Goal: Information Seeking & Learning: Learn about a topic

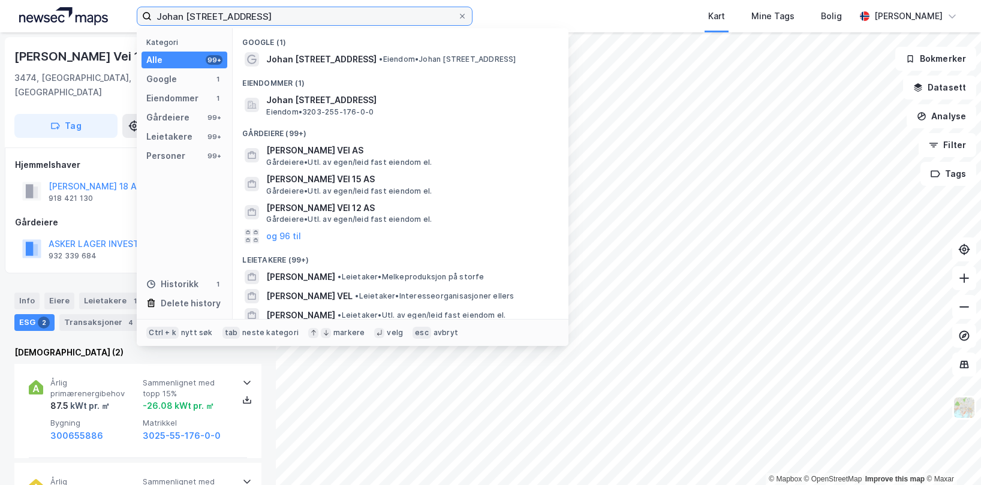
drag, startPoint x: 274, startPoint y: 14, endPoint x: 112, endPoint y: 17, distance: 162.6
click at [112, 17] on div "[PERSON_NAME] vei 18 Kategori Alle 99+ Google 1 Eiendommer 1 Gårdeiere 99+ Leie…" at bounding box center [490, 16] width 981 height 32
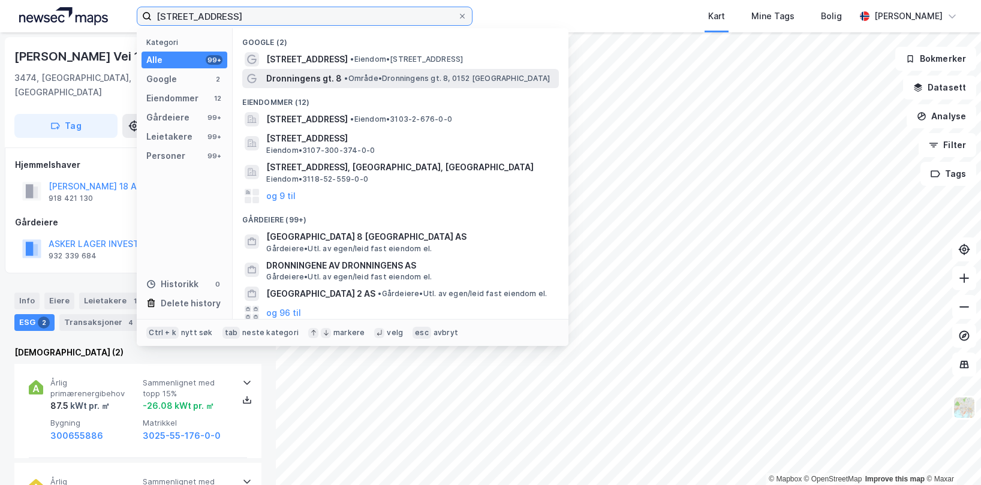
type input "[STREET_ADDRESS]"
click at [365, 76] on span "• Område • Dronningens gt. 8, 0152 [GEOGRAPHIC_DATA]" at bounding box center [447, 79] width 206 height 10
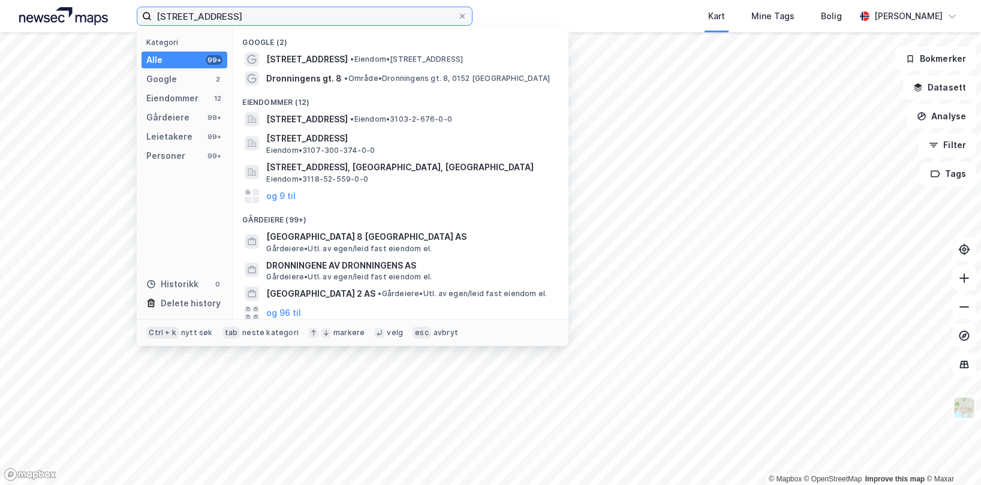
click at [282, 20] on input "[STREET_ADDRESS]" at bounding box center [305, 16] width 306 height 18
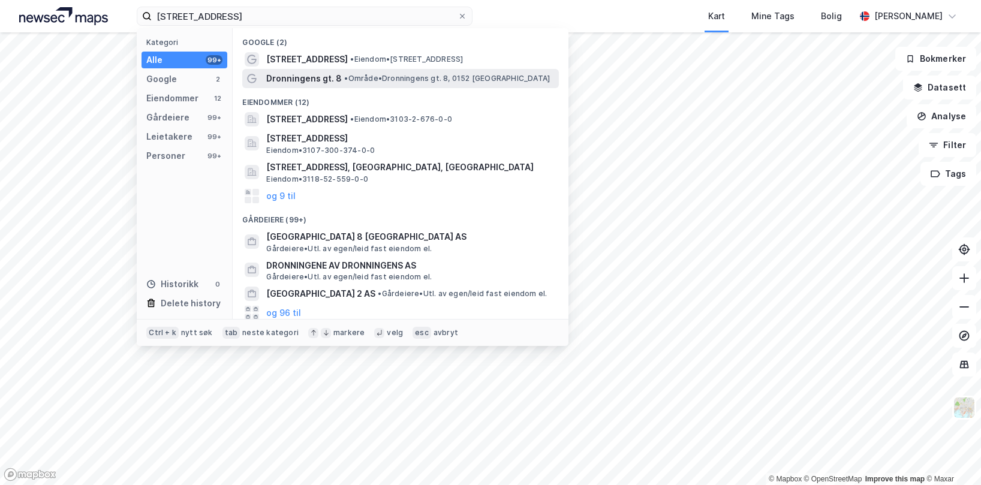
click at [321, 74] on span "Dronningens gt. 8" at bounding box center [304, 78] width 76 height 14
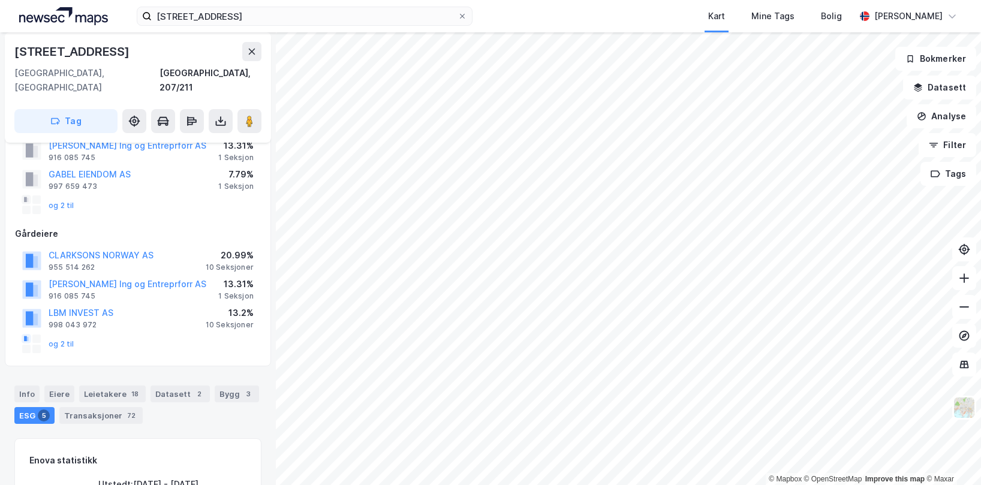
scroll to position [122, 0]
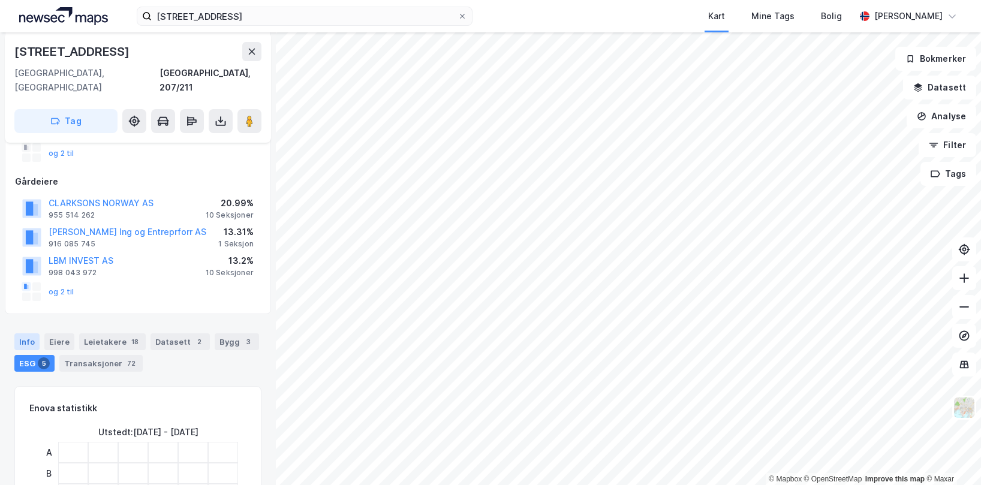
click at [35, 333] on div "Info" at bounding box center [26, 341] width 25 height 17
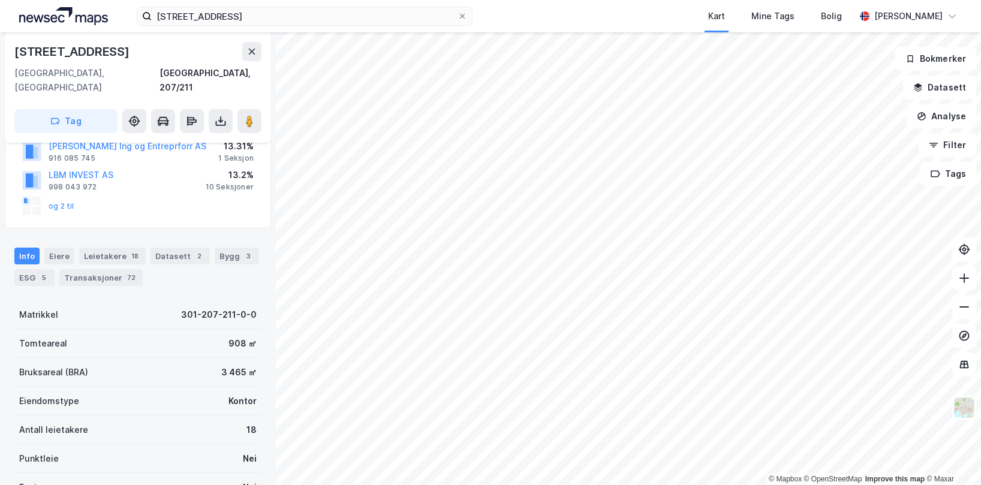
scroll to position [188, 0]
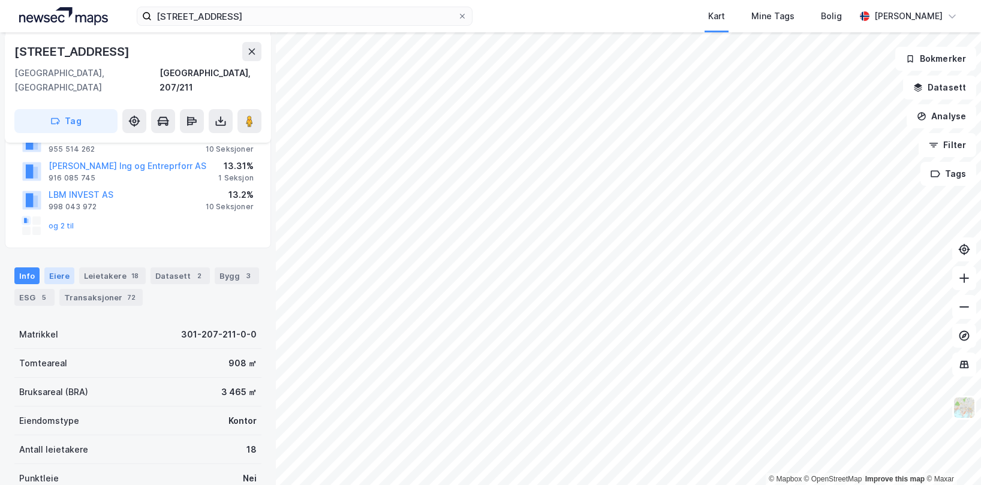
click at [46, 267] on div "Eiere" at bounding box center [59, 275] width 30 height 17
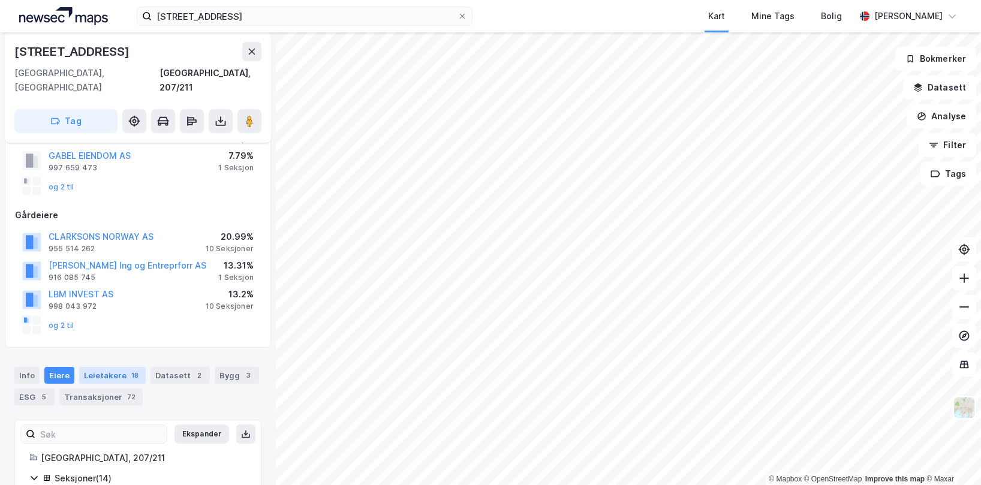
scroll to position [188, 0]
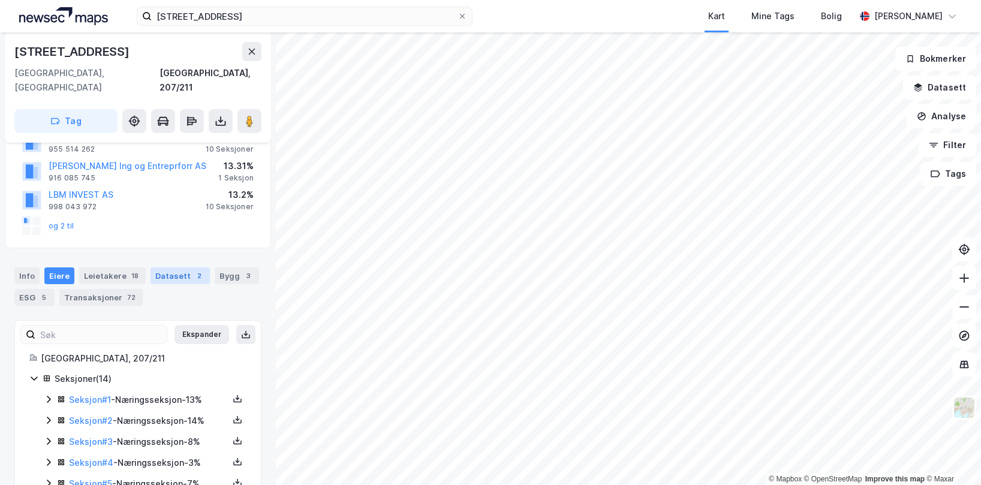
click at [193, 270] on div "2" at bounding box center [199, 276] width 12 height 12
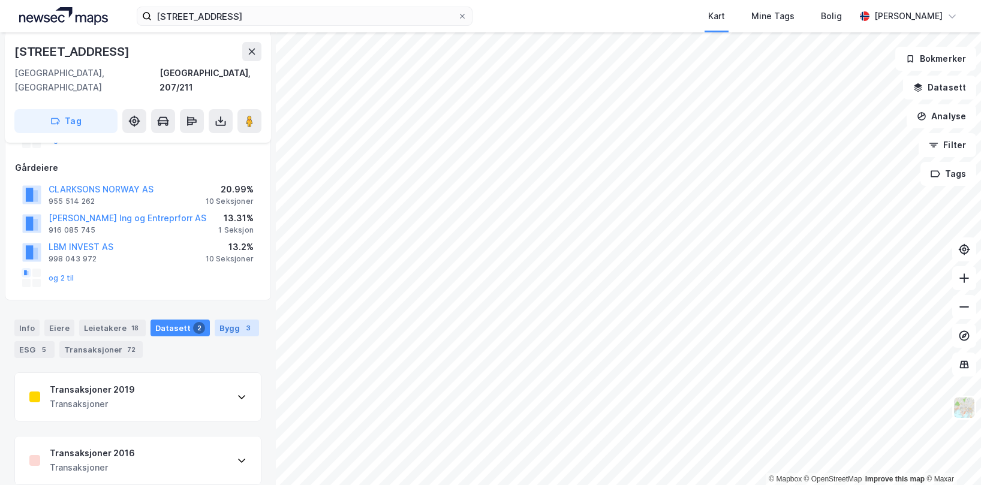
click at [224, 320] on div "Bygg 3" at bounding box center [237, 328] width 44 height 17
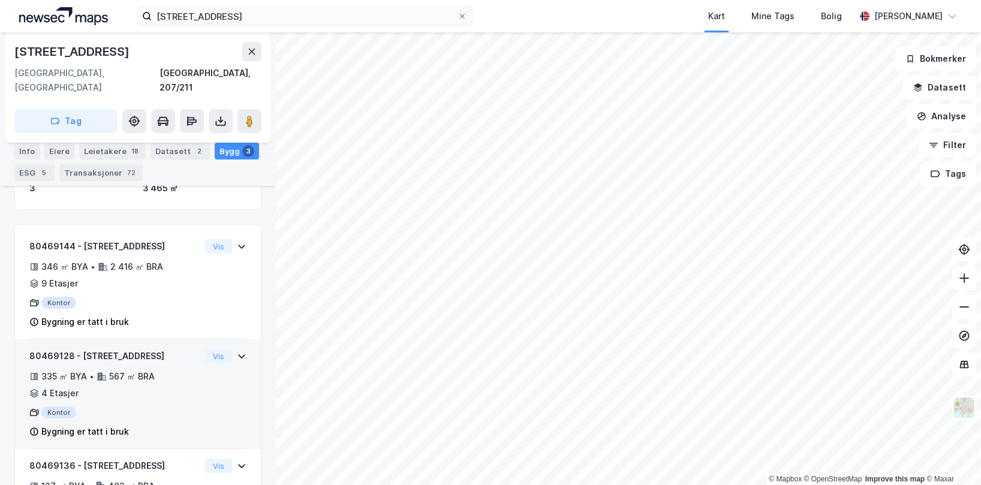
scroll to position [368, 0]
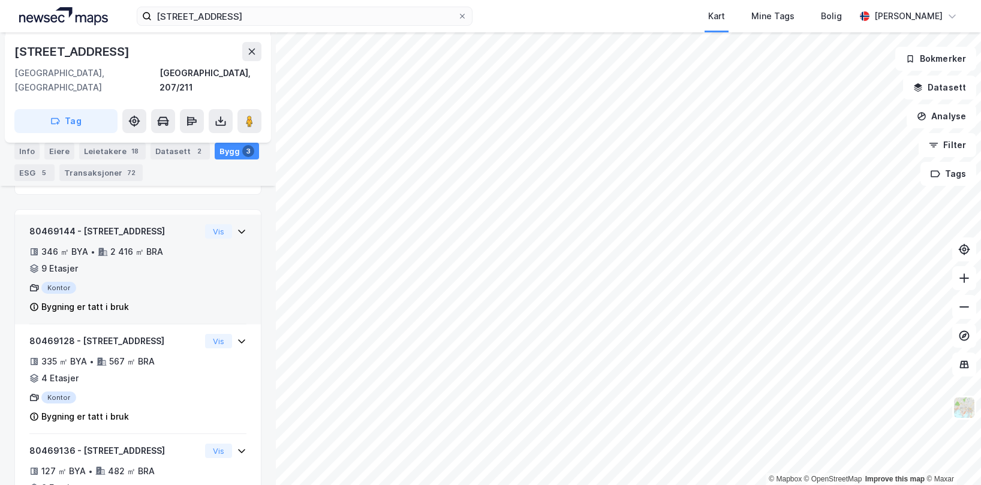
click at [187, 261] on div "346 ㎡ BYA • 2 416 ㎡ BRA • 9 Etasjer" at bounding box center [114, 260] width 171 height 31
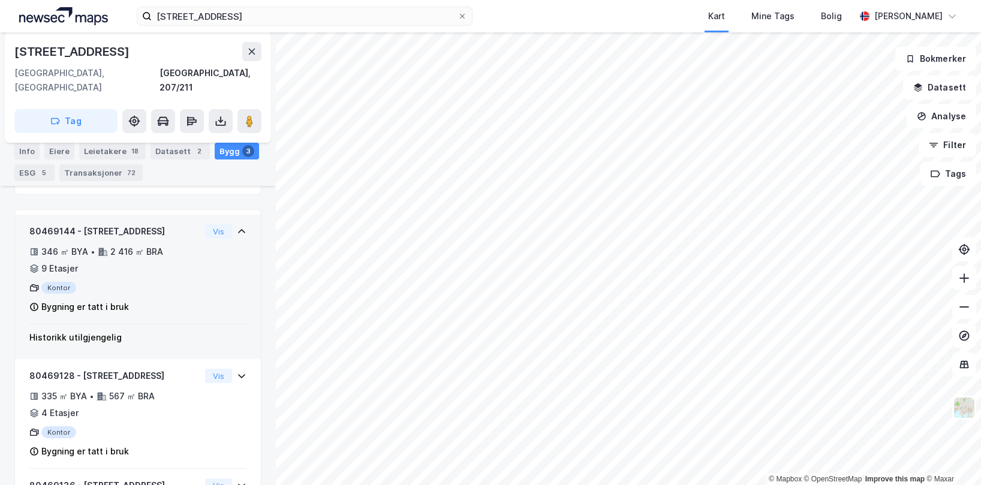
click at [187, 261] on div "346 ㎡ BYA • 2 416 ㎡ BRA • 9 Etasjer" at bounding box center [114, 260] width 171 height 31
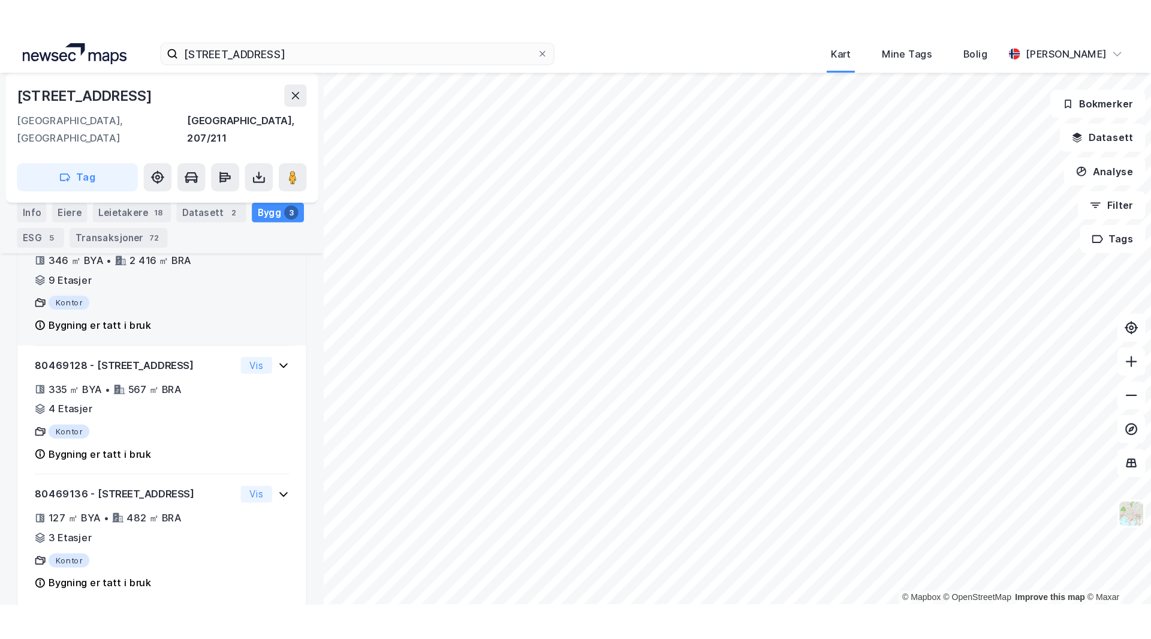
scroll to position [431, 0]
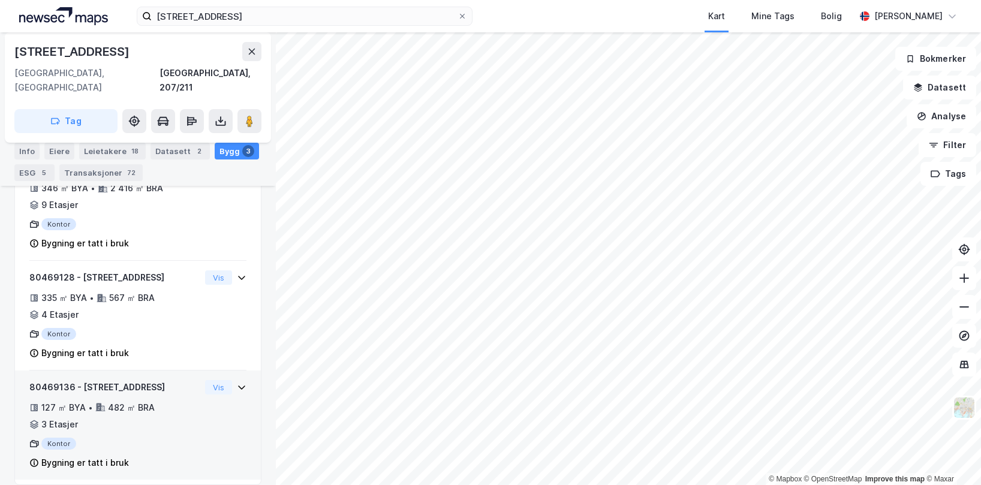
click at [159, 384] on div "80469136 - [STREET_ADDRESS] ㎡ BYA • 482 ㎡ BRA • 3 Etasjer Kontor Bygning er tat…" at bounding box center [114, 425] width 171 height 90
click at [163, 380] on div "80469136 - [STREET_ADDRESS]" at bounding box center [114, 387] width 171 height 14
click at [161, 380] on div "80469136 - [STREET_ADDRESS]" at bounding box center [114, 387] width 171 height 14
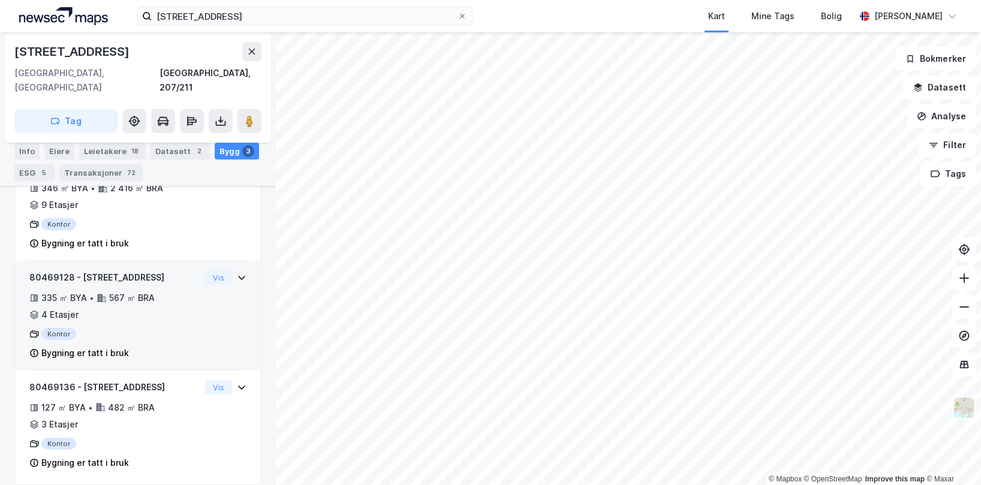
click at [166, 291] on div "335 ㎡ BYA • 567 ㎡ BRA • 4 Etasjer" at bounding box center [114, 306] width 171 height 31
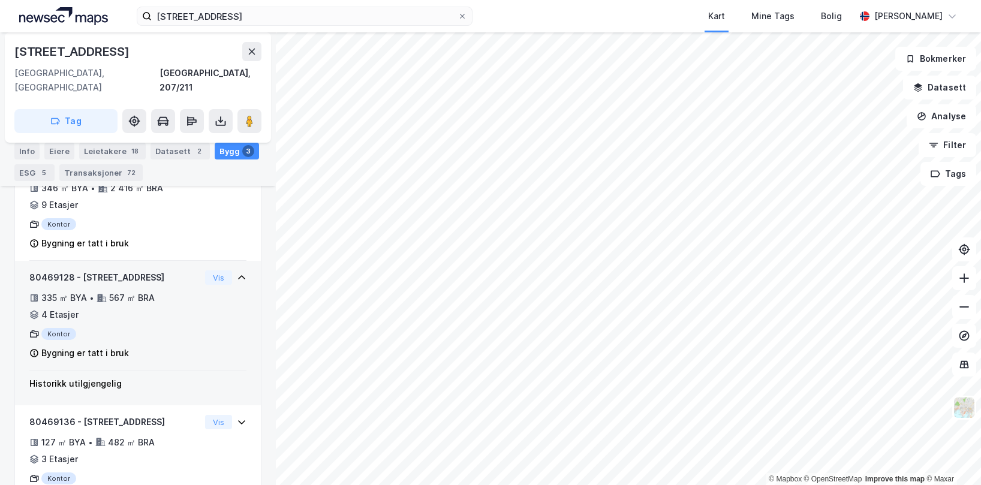
click at [166, 291] on div "335 ㎡ BYA • 567 ㎡ BRA • 4 Etasjer" at bounding box center [114, 306] width 171 height 31
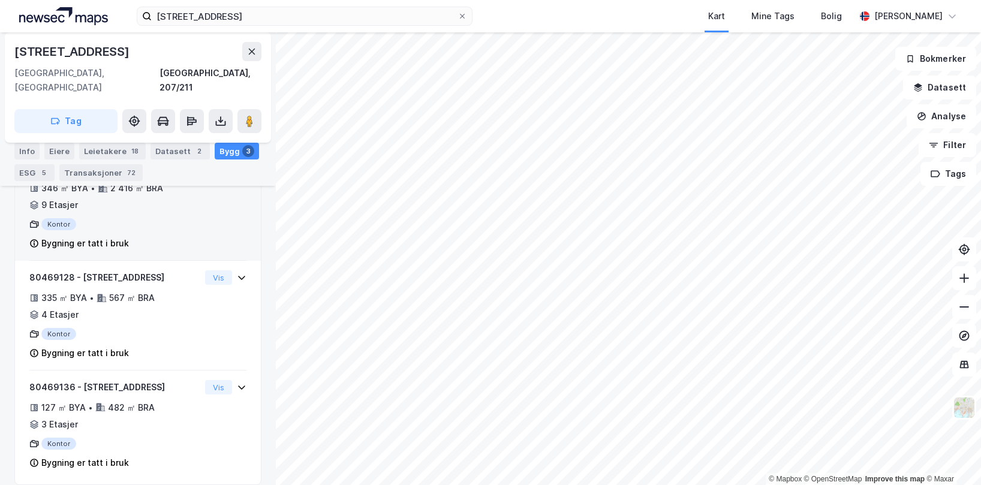
click at [205, 209] on div "80469144 - Rådhusgata 4 346 ㎡ BYA • 2 416 ㎡ BRA • 9 Etasjer Kontor Bygning er t…" at bounding box center [137, 211] width 217 height 100
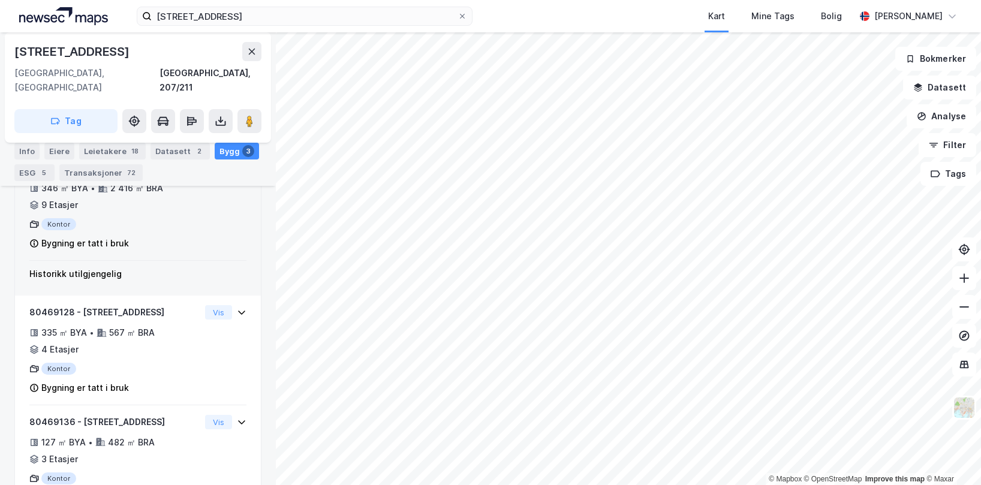
click at [200, 209] on div "80469144 - Rådhusgata 4 346 ㎡ BYA • 2 416 ㎡ BRA • 9 Etasjer Kontor Bygning er t…" at bounding box center [137, 211] width 217 height 100
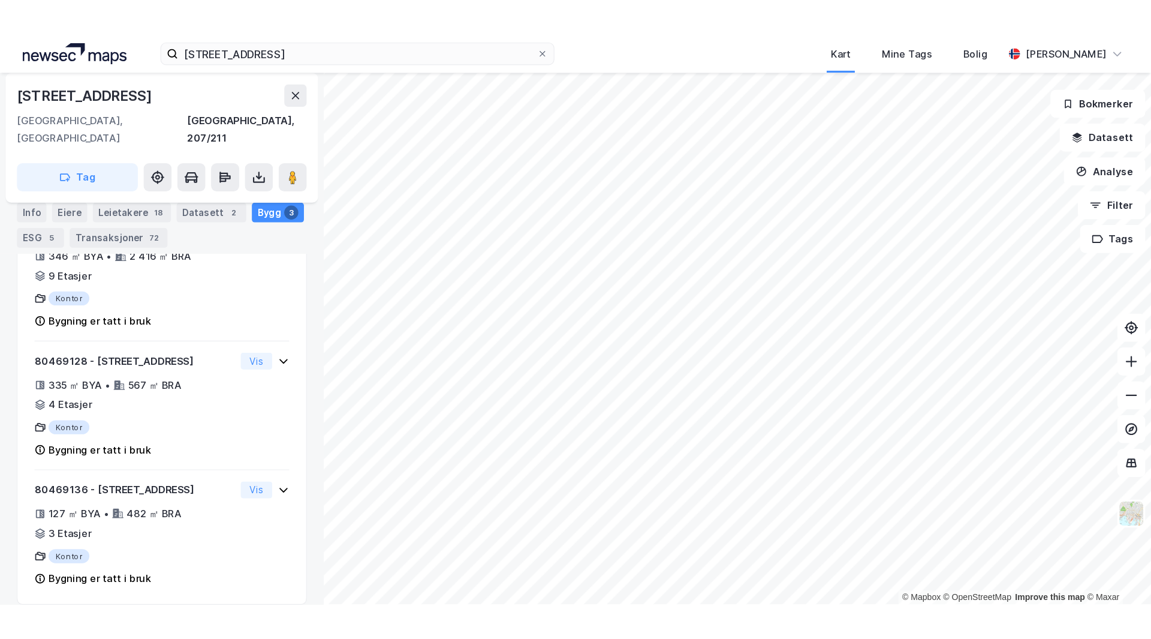
scroll to position [278, 0]
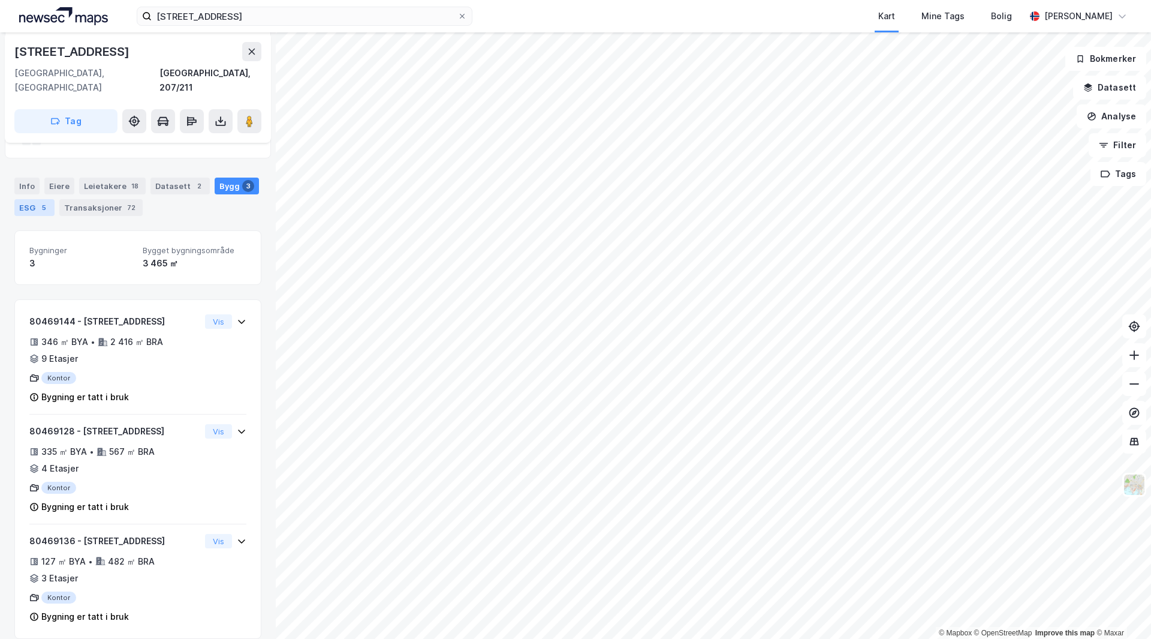
click at [39, 202] on div "5" at bounding box center [44, 208] width 12 height 12
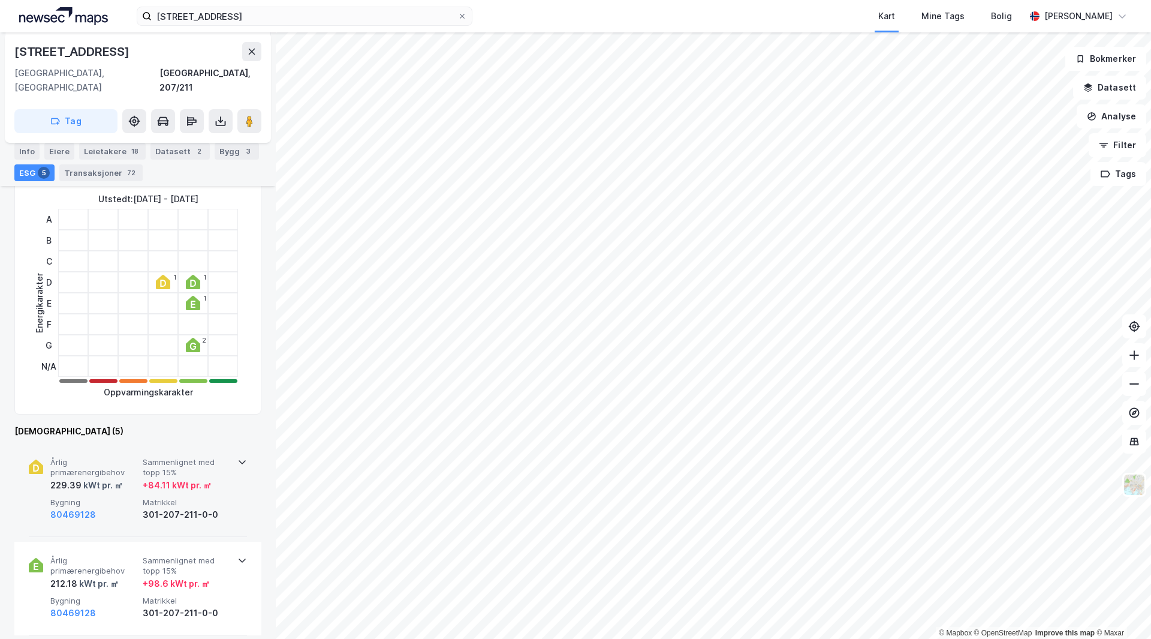
scroll to position [338, 0]
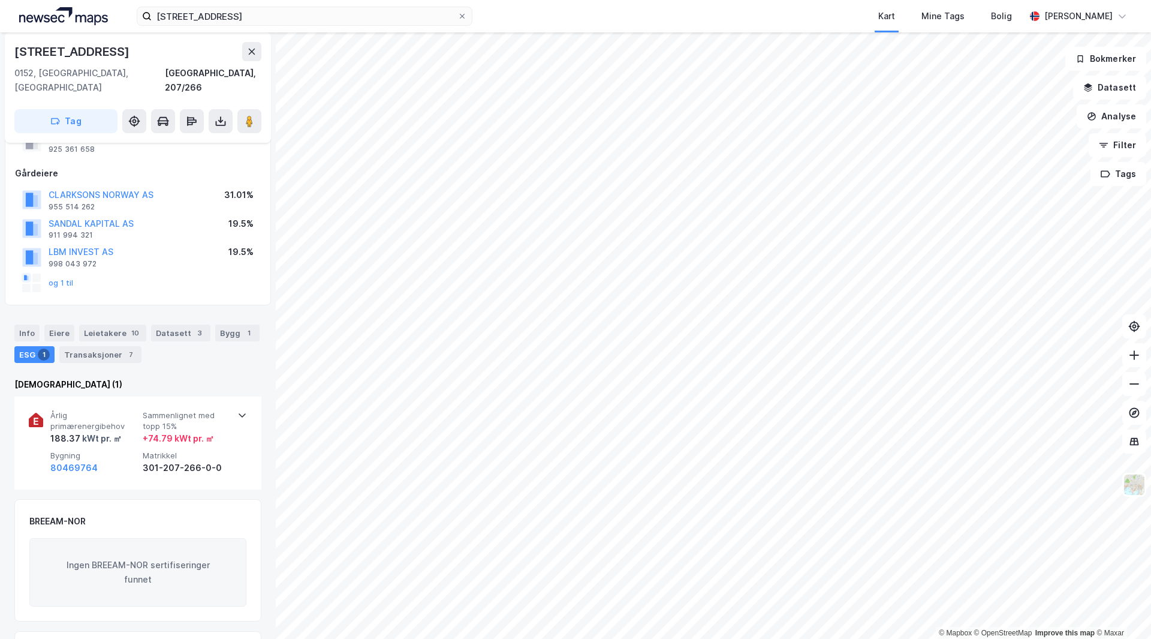
scroll to position [44, 0]
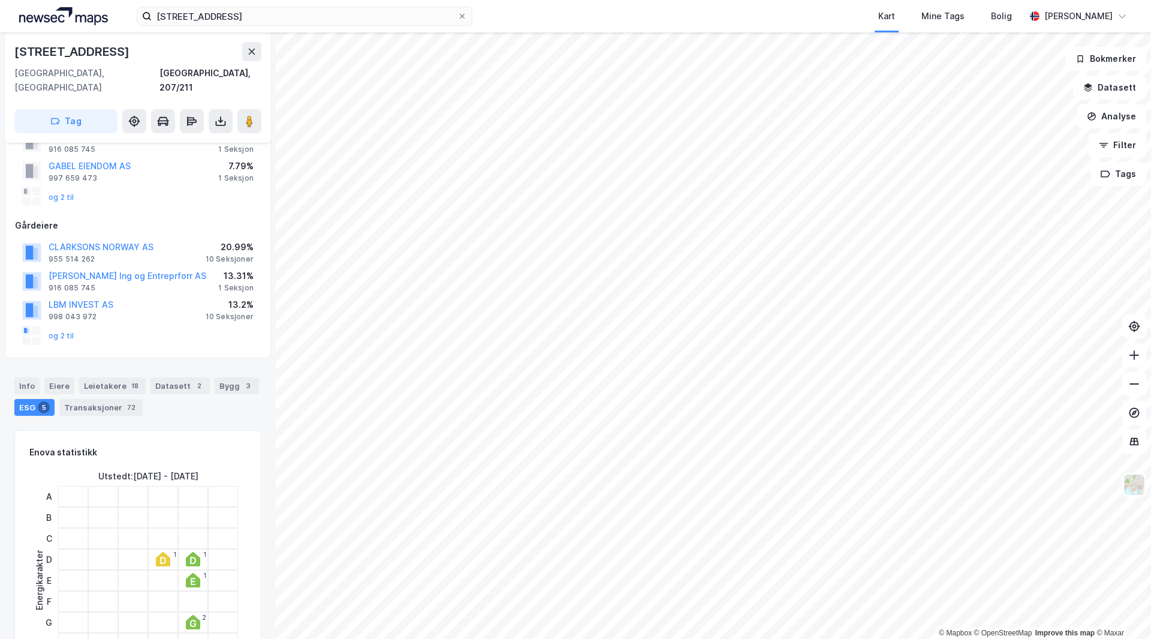
scroll to position [60, 0]
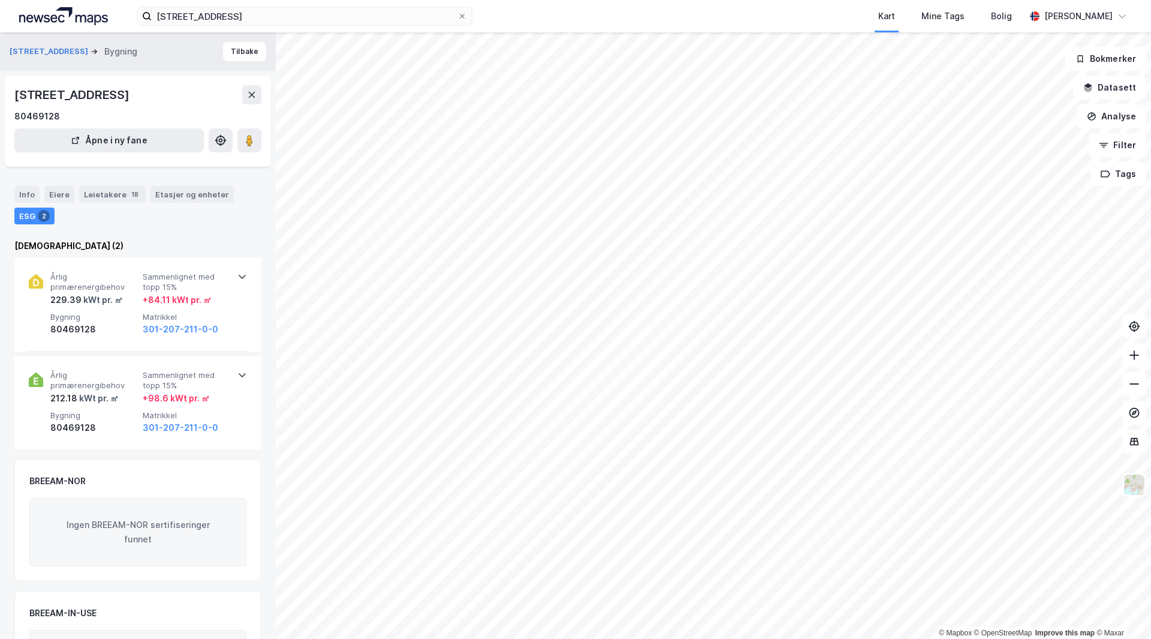
scroll to position [60, 0]
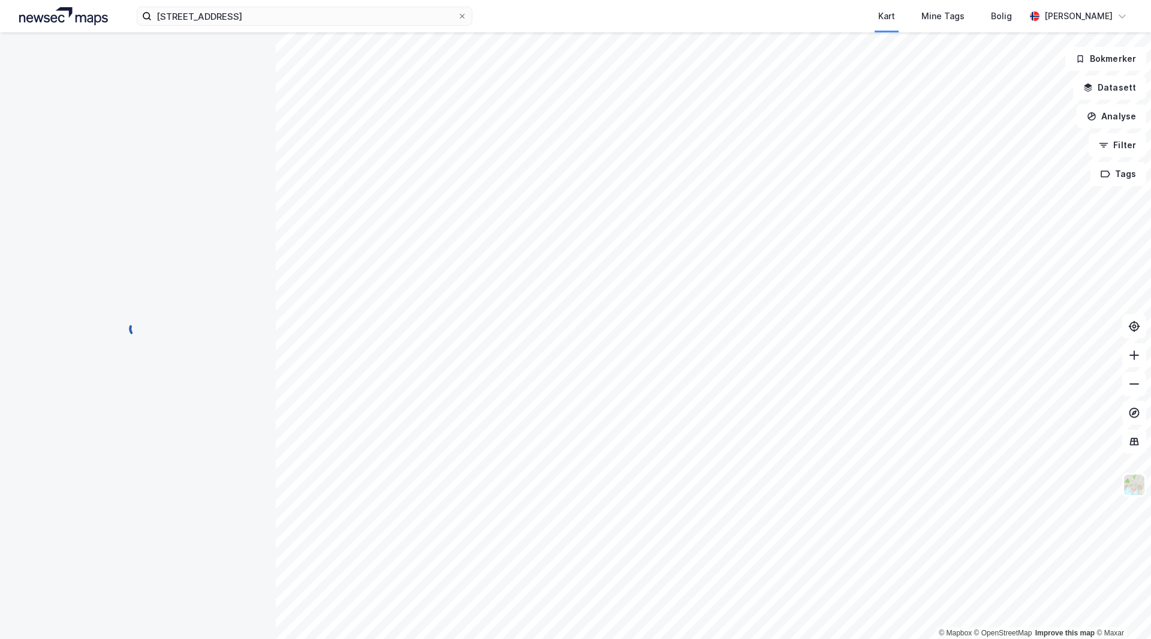
scroll to position [60, 0]
